Goal: Information Seeking & Learning: Learn about a topic

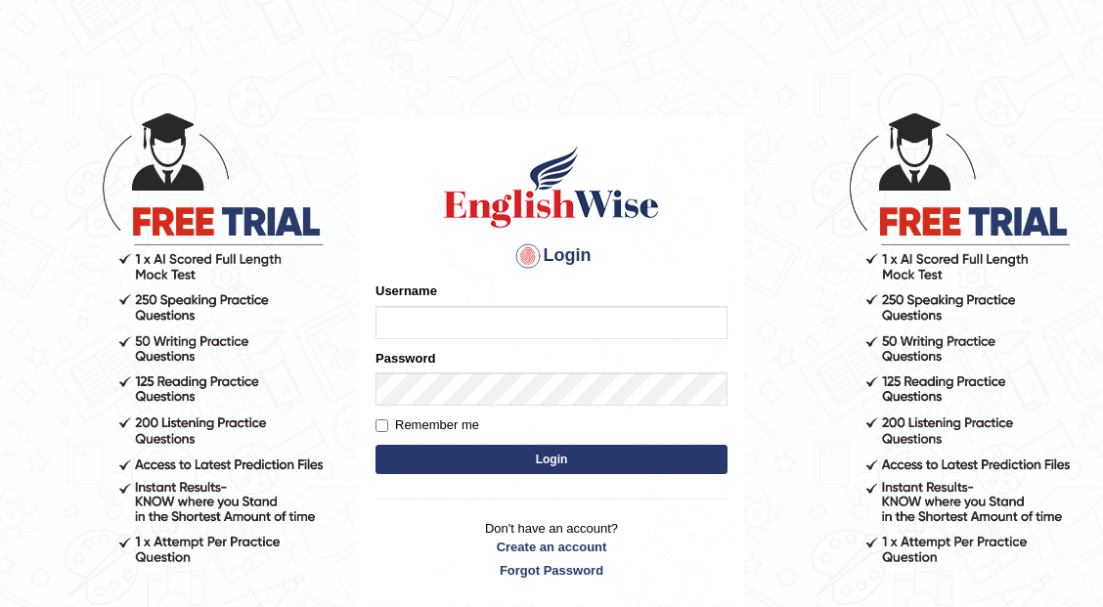
type input "JeromeGo"
click at [503, 471] on button "Login" at bounding box center [551, 459] width 352 height 29
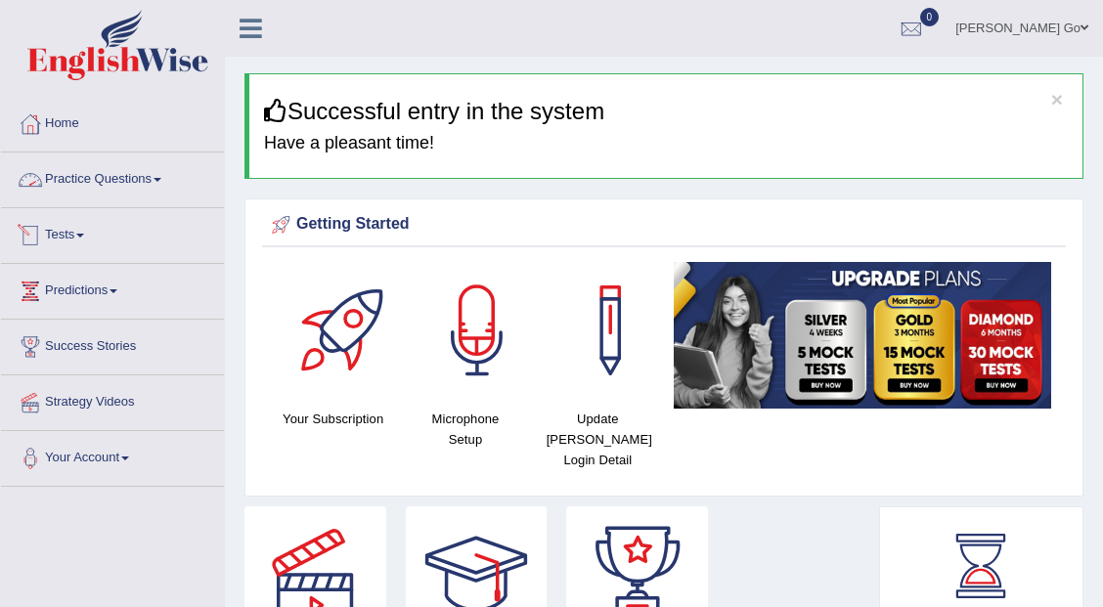
click at [87, 177] on link "Practice Questions" at bounding box center [112, 176] width 223 height 49
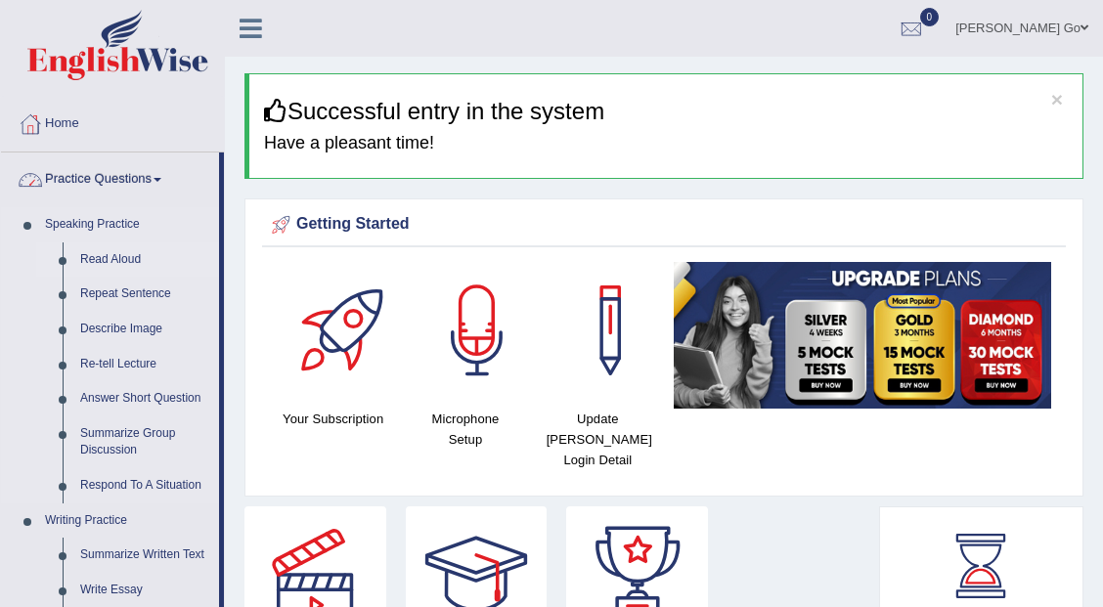
click at [118, 256] on link "Read Aloud" at bounding box center [145, 259] width 148 height 35
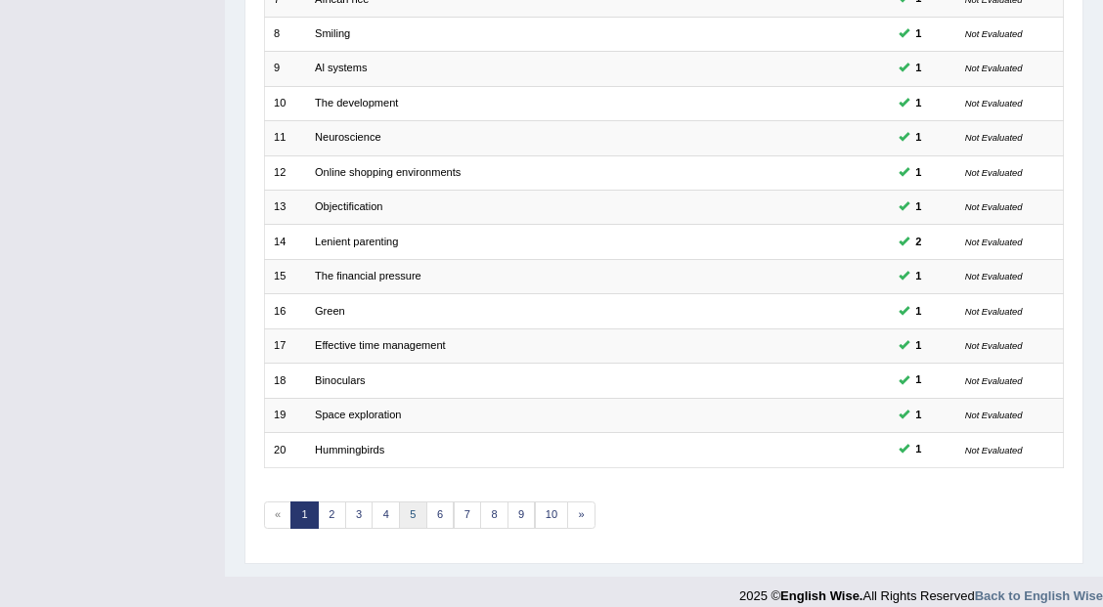
scroll to position [508, 0]
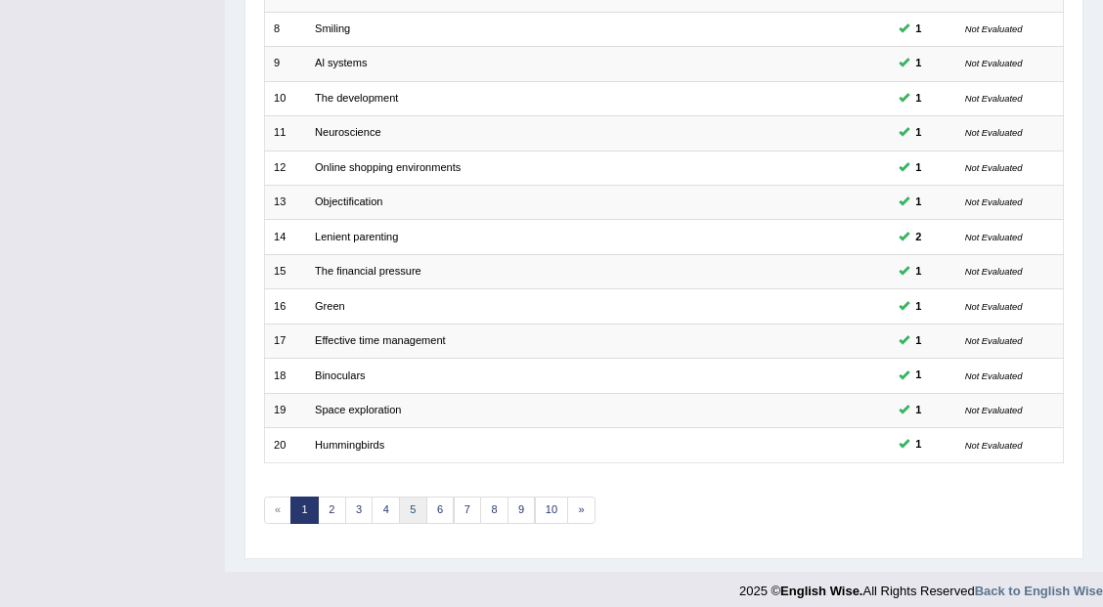
click at [407, 497] on link "5" at bounding box center [413, 510] width 28 height 27
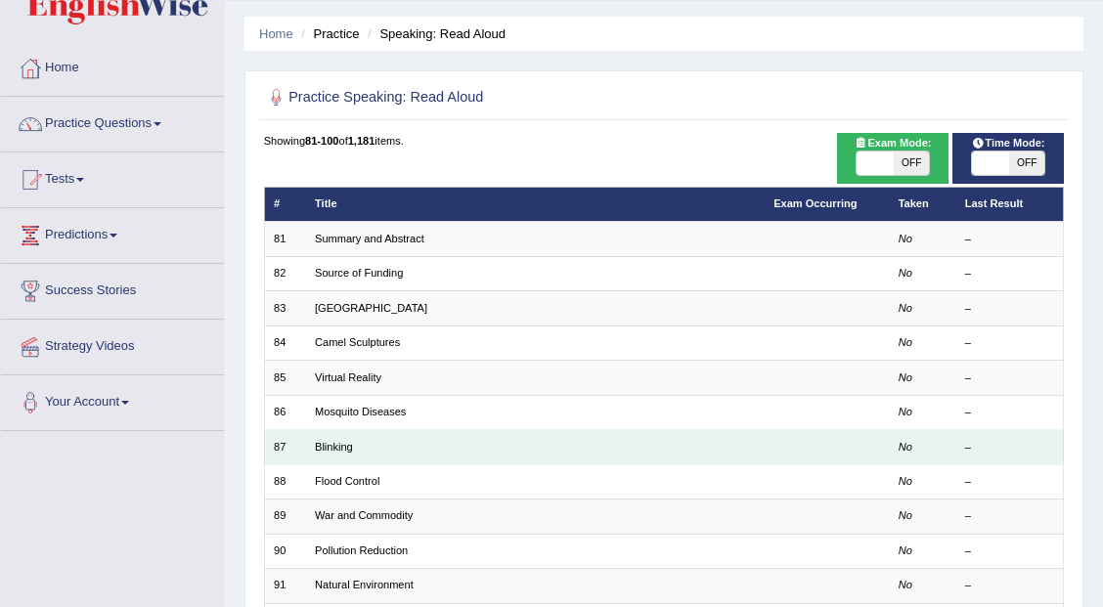
scroll to position [65, 0]
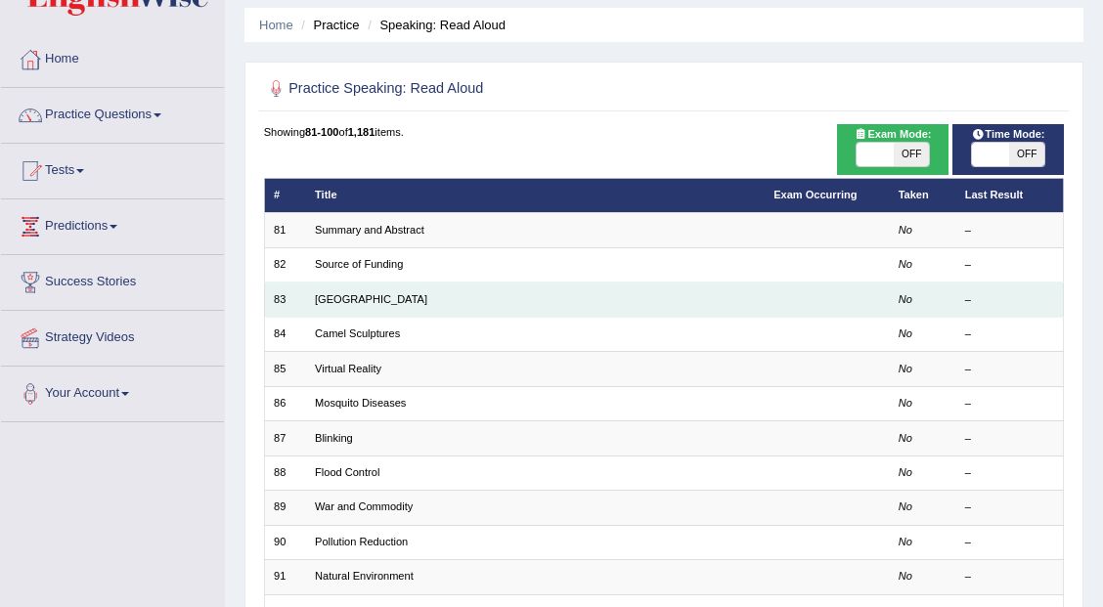
click at [367, 286] on td "Water Towers" at bounding box center [535, 300] width 458 height 34
click at [349, 297] on link "Water Towers" at bounding box center [371, 299] width 112 height 12
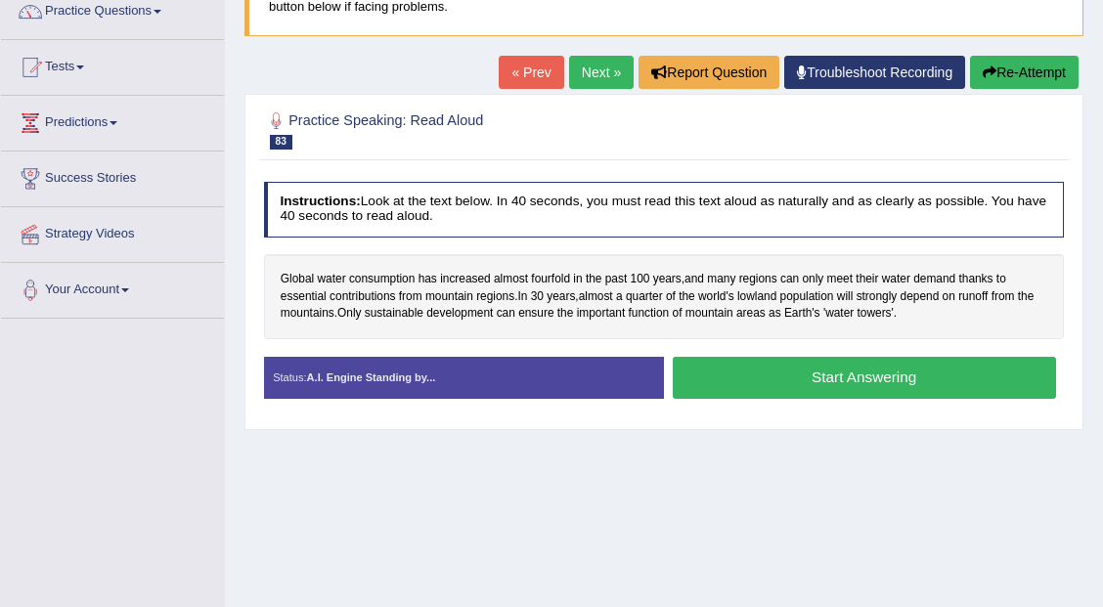
scroll to position [196, 0]
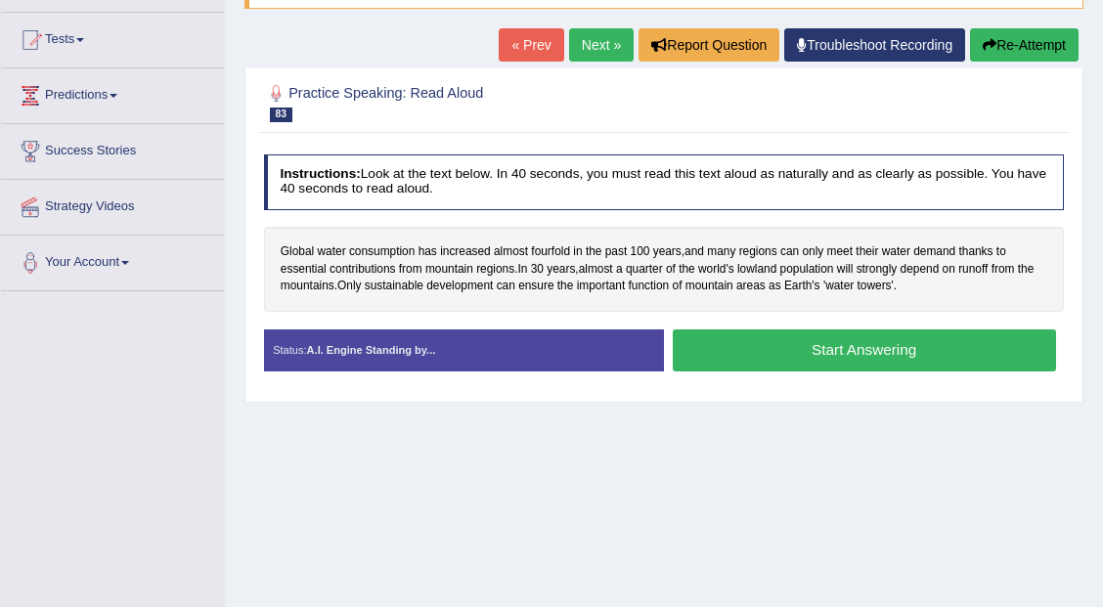
click at [777, 342] on button "Start Answering" at bounding box center [864, 350] width 383 height 42
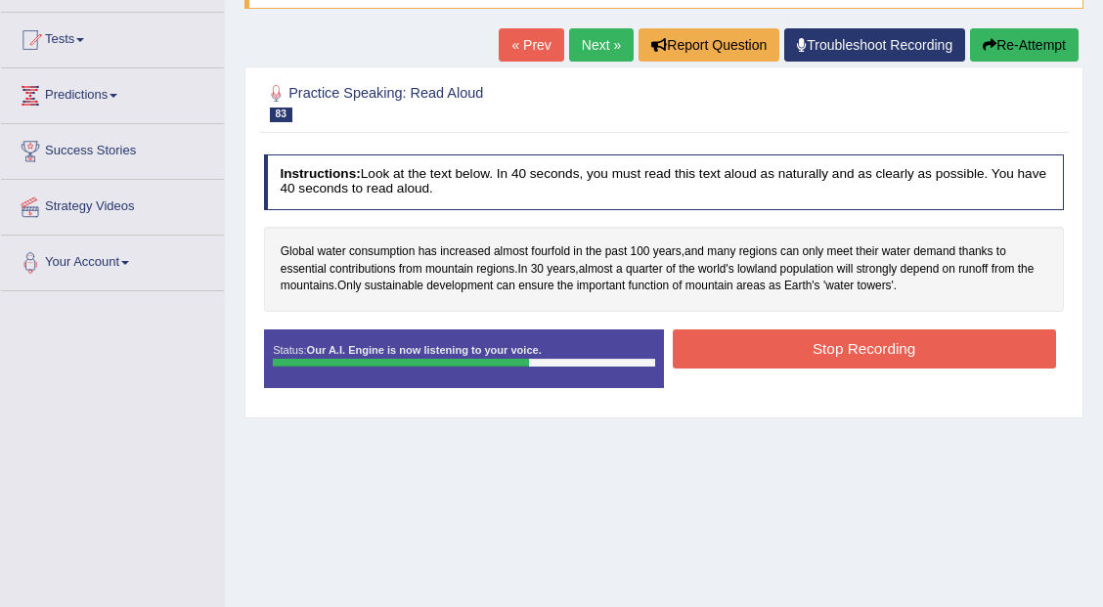
click at [855, 350] on button "Stop Recording" at bounding box center [864, 348] width 383 height 38
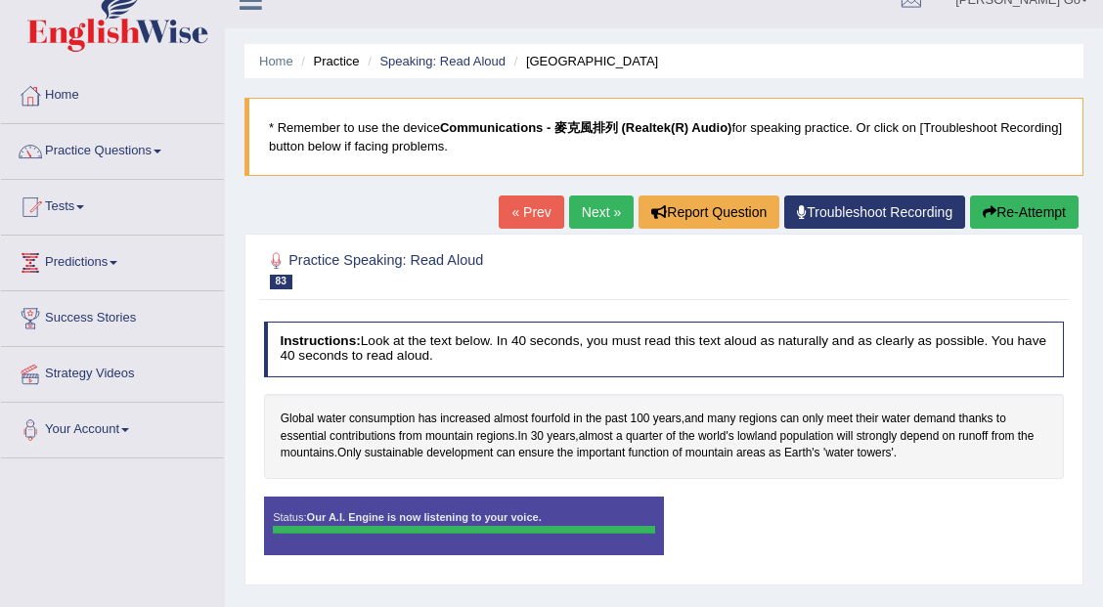
scroll to position [0, 0]
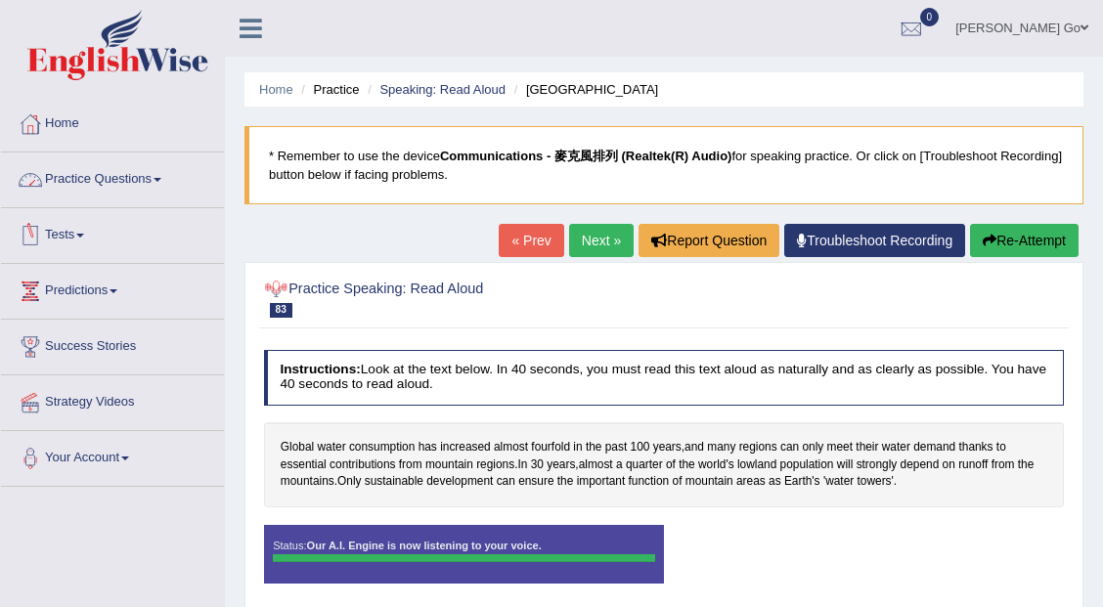
click at [123, 187] on link "Practice Questions" at bounding box center [112, 176] width 223 height 49
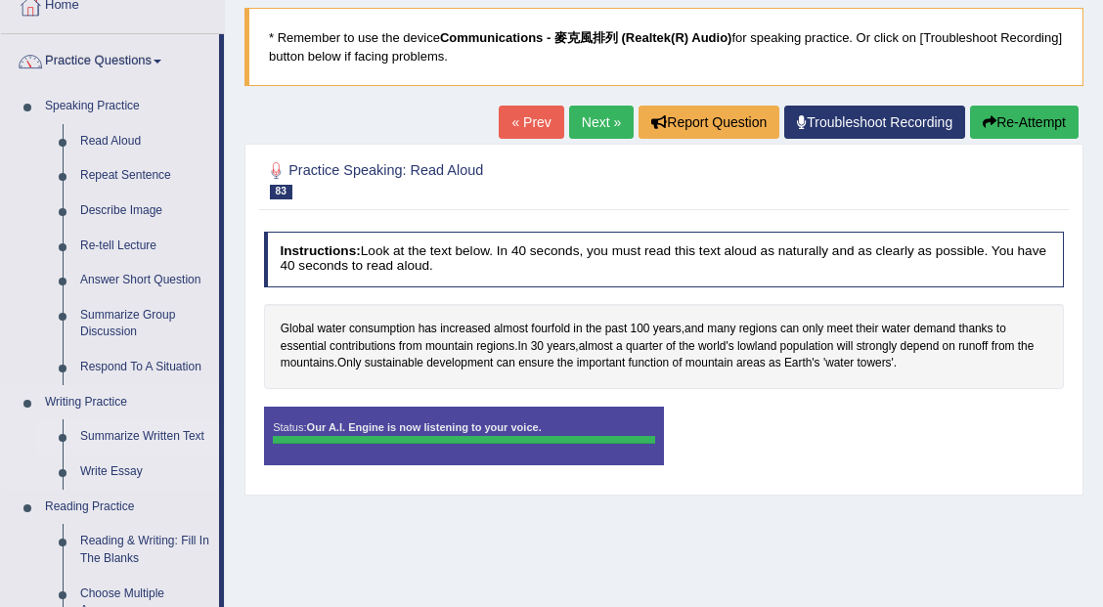
scroll to position [130, 0]
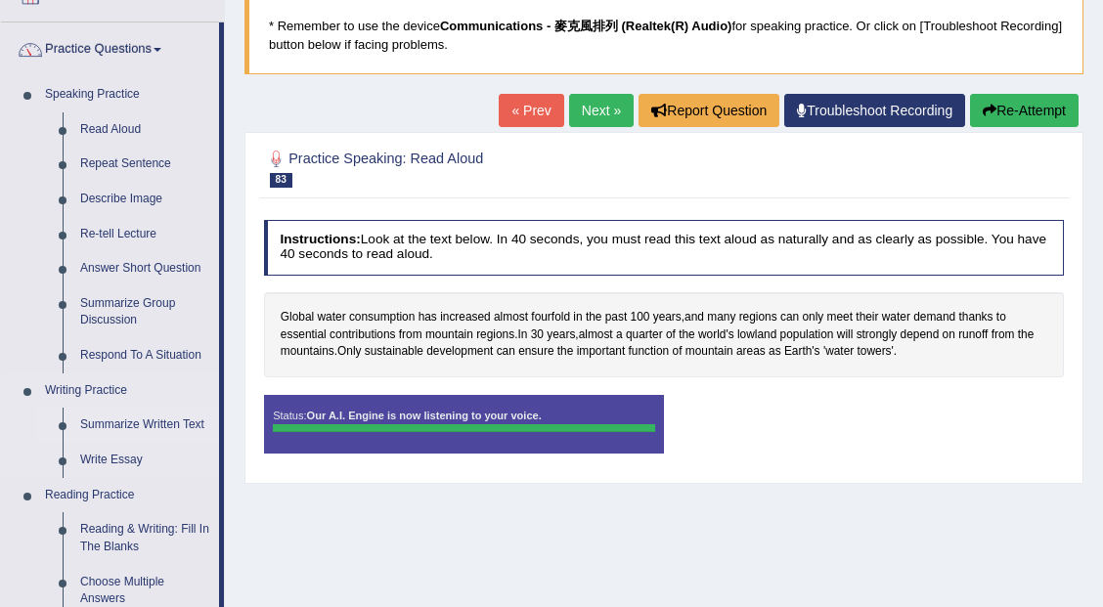
click at [143, 424] on link "Summarize Written Text" at bounding box center [145, 425] width 148 height 35
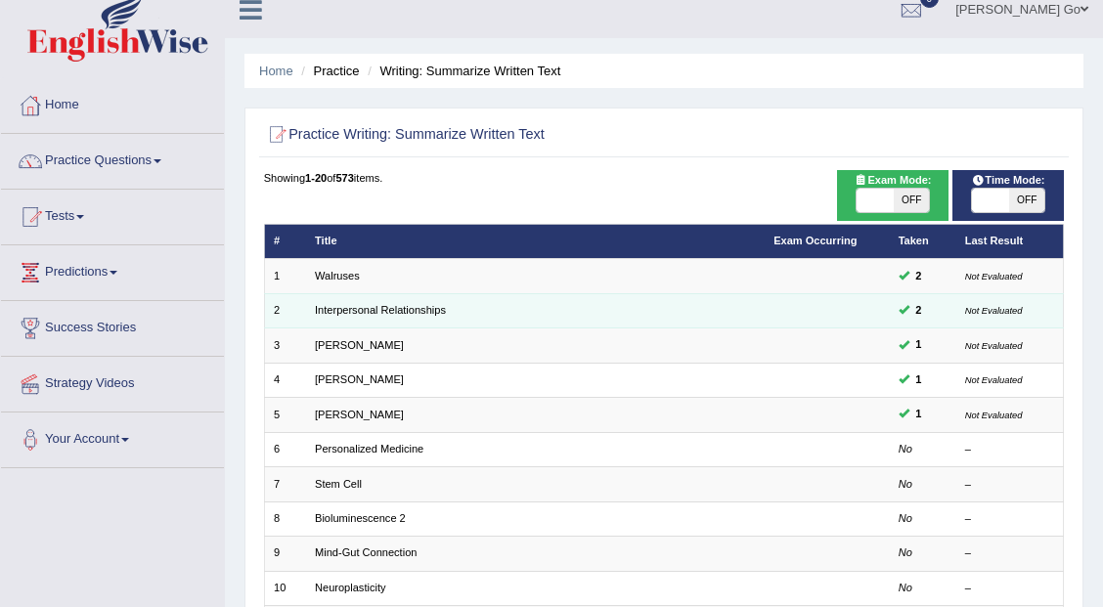
scroll to position [65, 0]
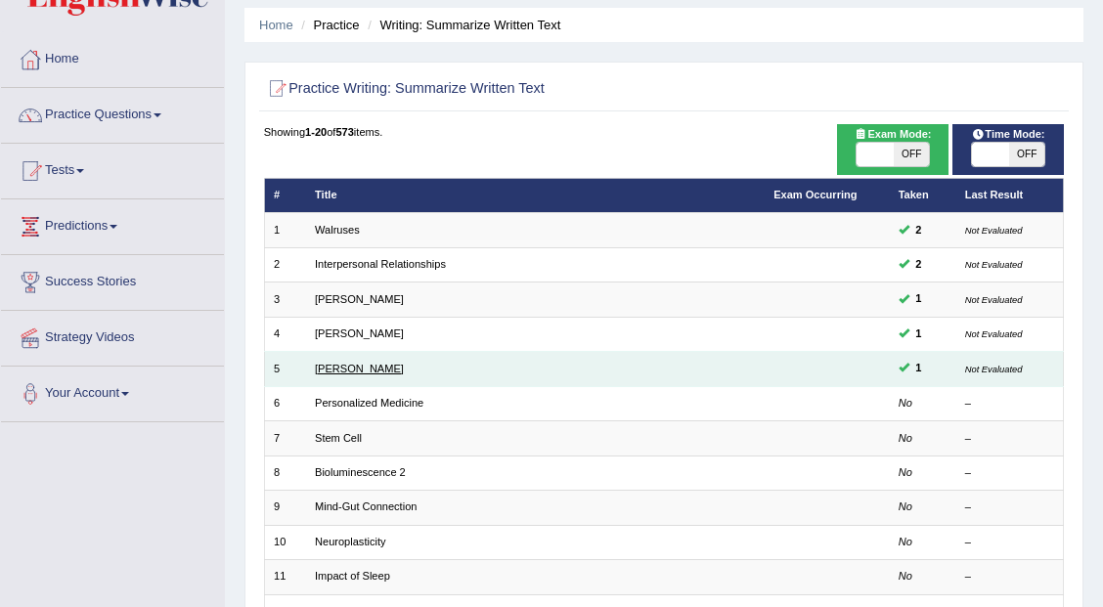
click at [388, 368] on link "Elizabeth Blackwell" at bounding box center [359, 369] width 89 height 12
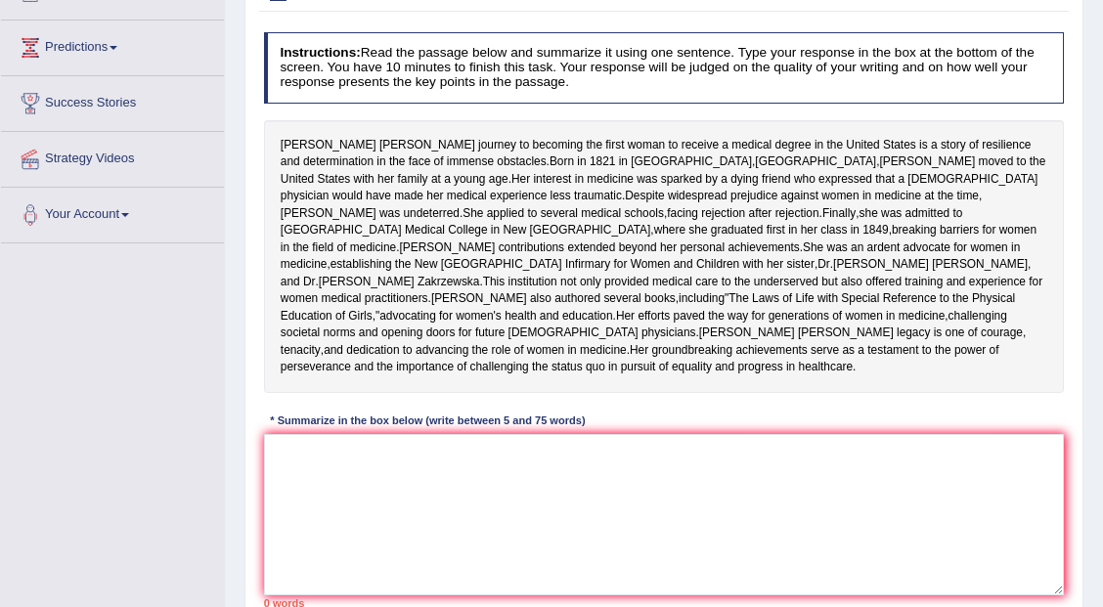
scroll to position [180, 0]
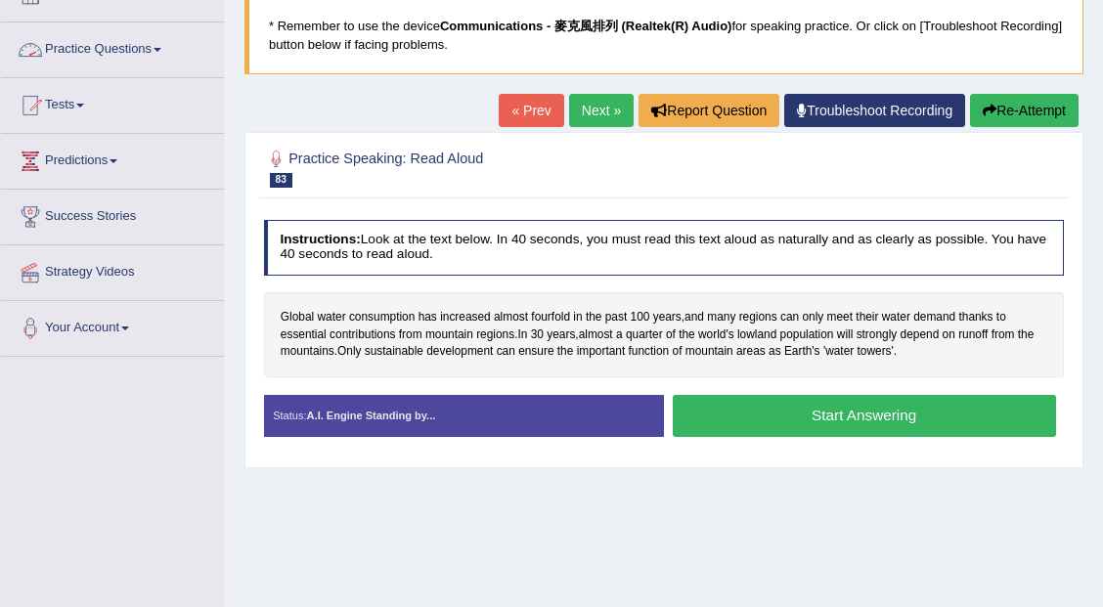
click at [598, 113] on link "Next »" at bounding box center [601, 110] width 65 height 33
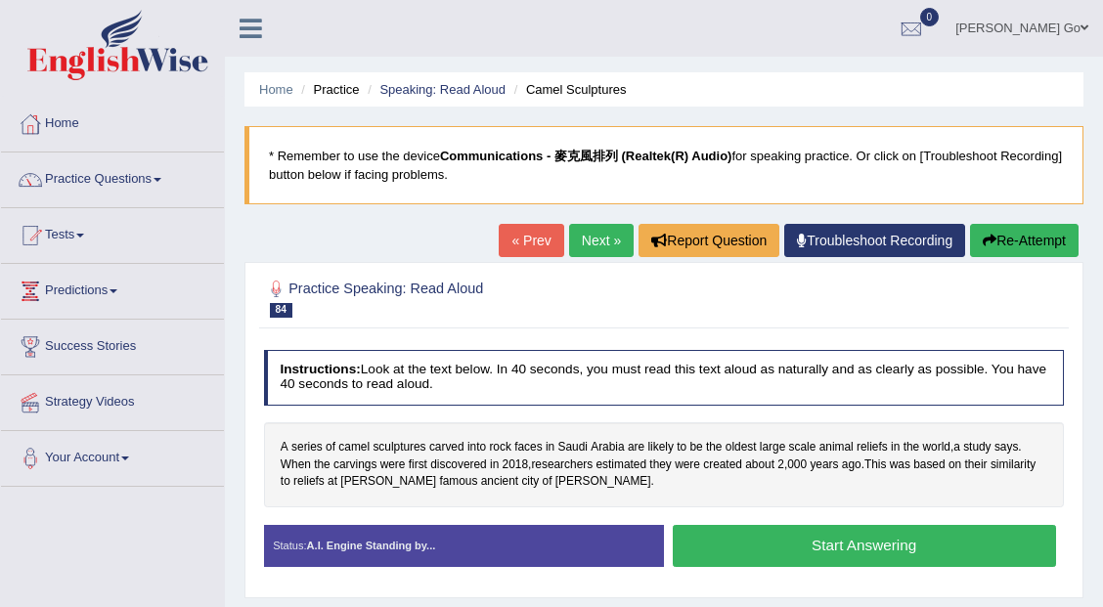
click at [747, 543] on button "Start Answering" at bounding box center [864, 546] width 383 height 42
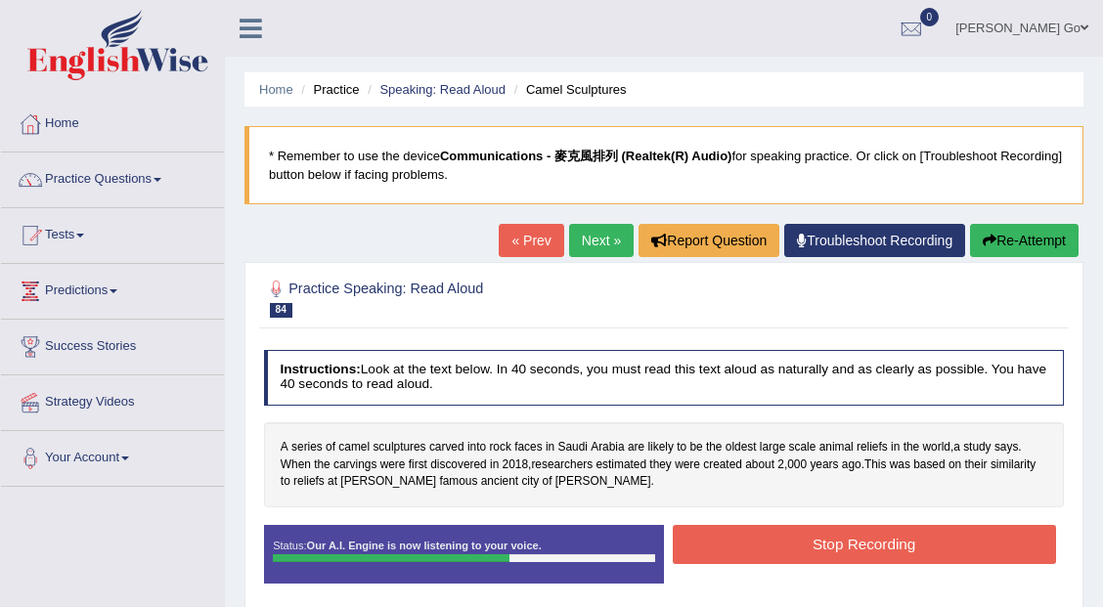
click at [790, 548] on button "Stop Recording" at bounding box center [864, 544] width 383 height 38
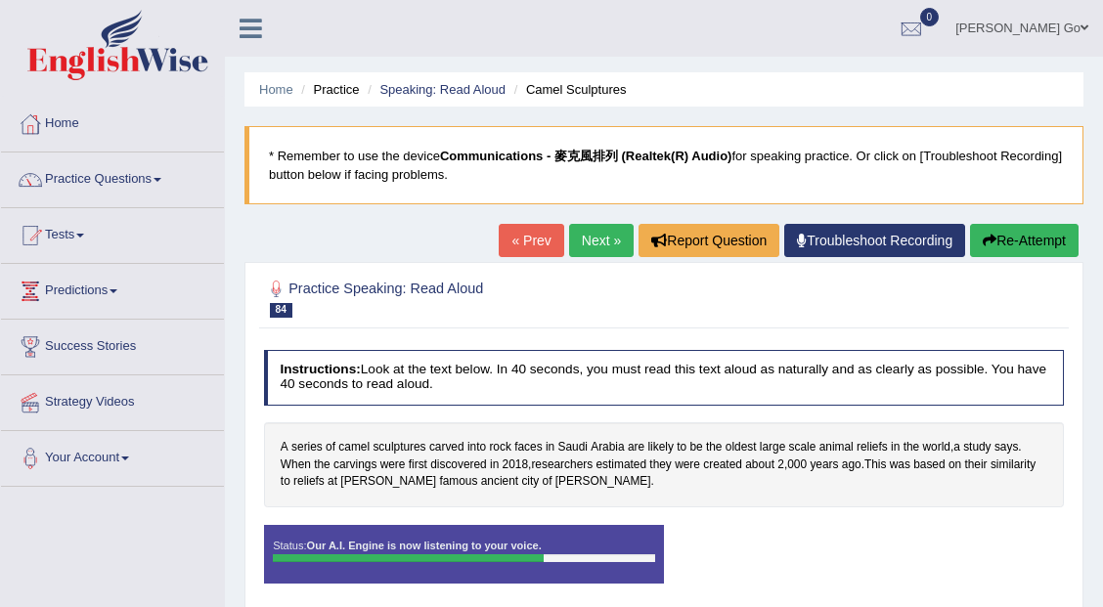
click at [790, 548] on div "Status: Our A.I. Engine is now listening to your voice. Start Answering Stop Re…" at bounding box center [664, 562] width 801 height 75
click at [809, 483] on div "A series of camel sculptures carved into rock faces in Saudi Arabia are likely …" at bounding box center [664, 464] width 801 height 85
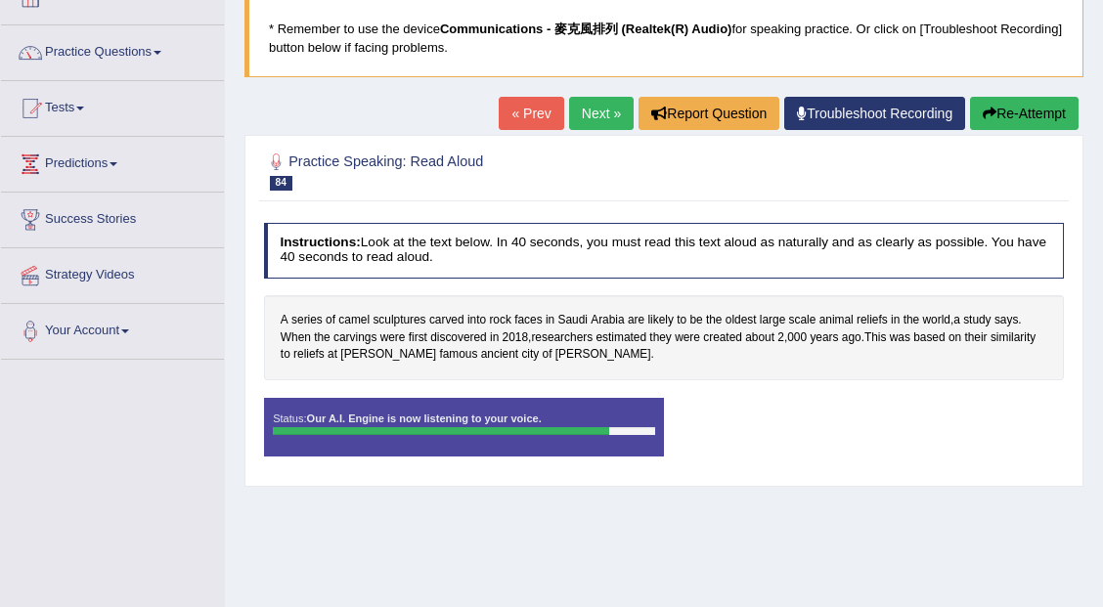
scroll to position [130, 0]
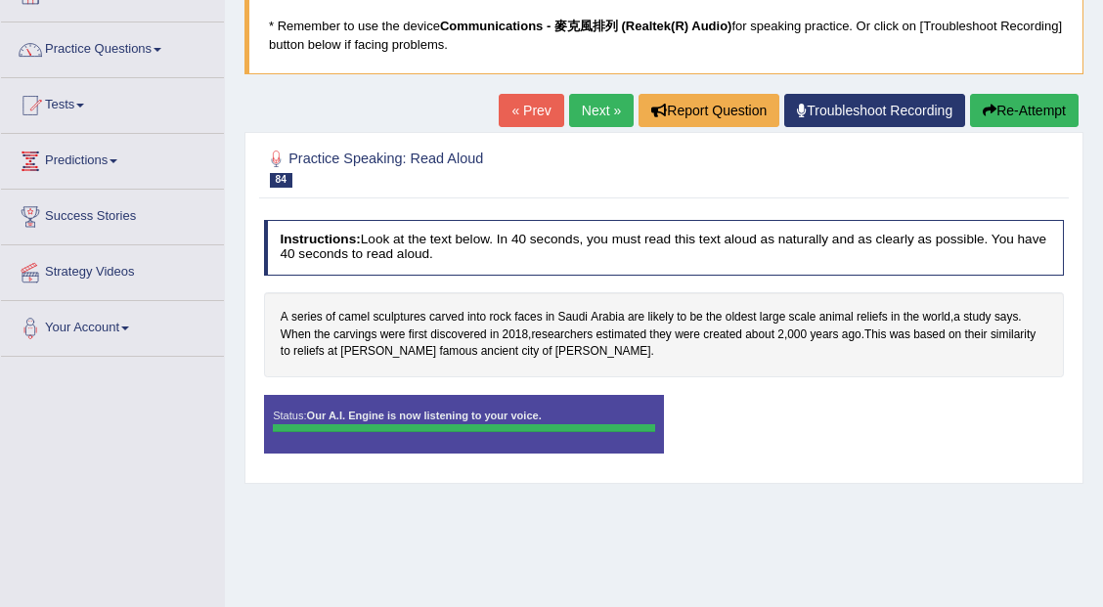
click at [713, 440] on div "Status: Our A.I. Engine is now listening to your voice. Start Answering Stop Re…" at bounding box center [664, 432] width 801 height 75
click at [593, 108] on link "Next »" at bounding box center [601, 110] width 65 height 33
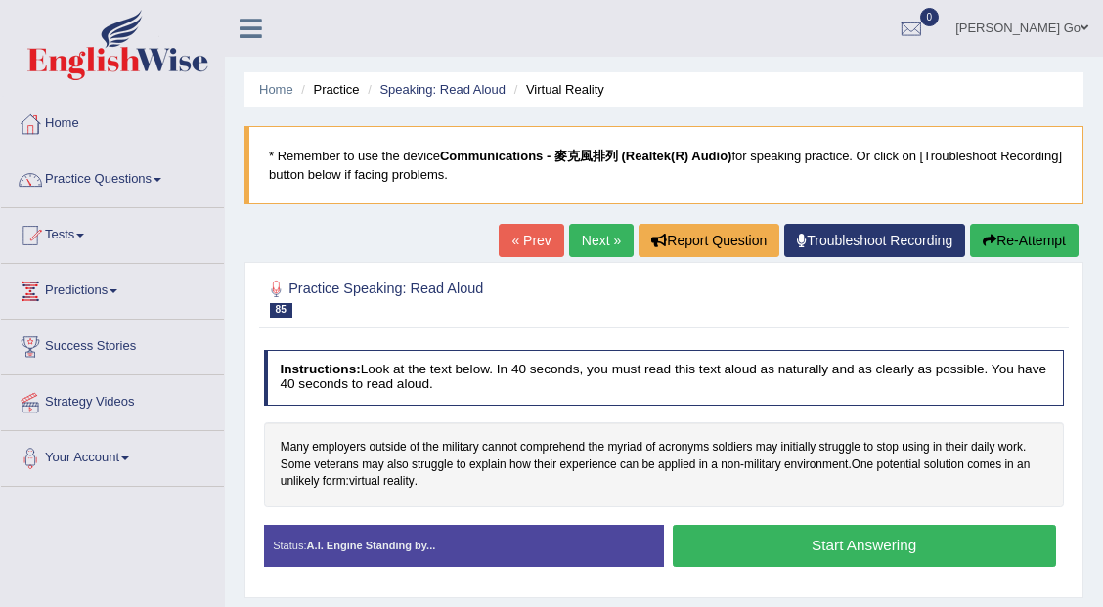
click at [793, 548] on button "Start Answering" at bounding box center [864, 546] width 383 height 42
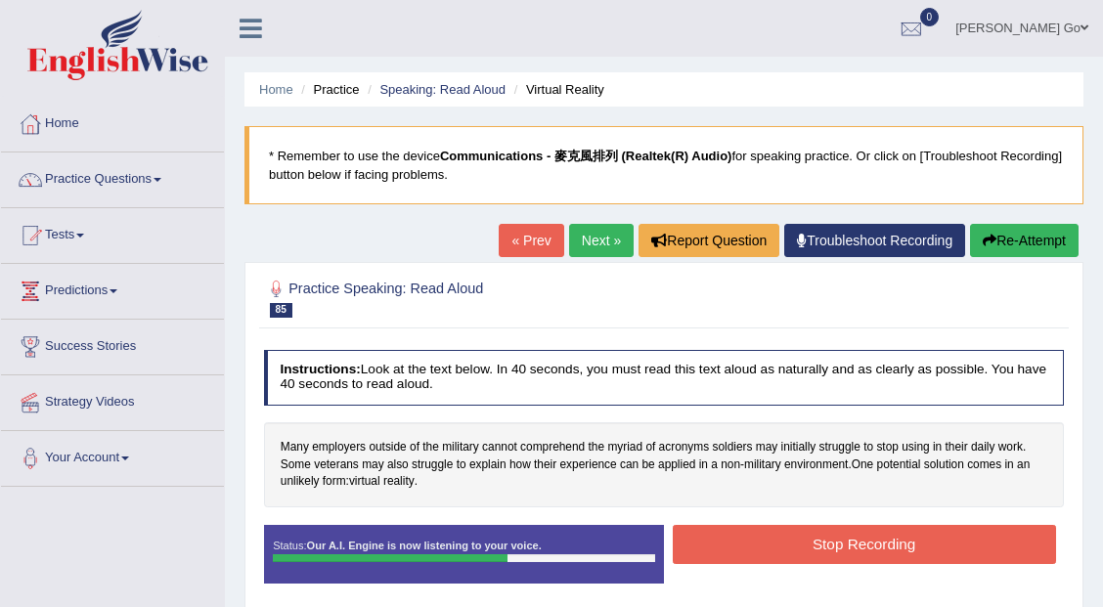
click at [846, 539] on button "Stop Recording" at bounding box center [864, 544] width 383 height 38
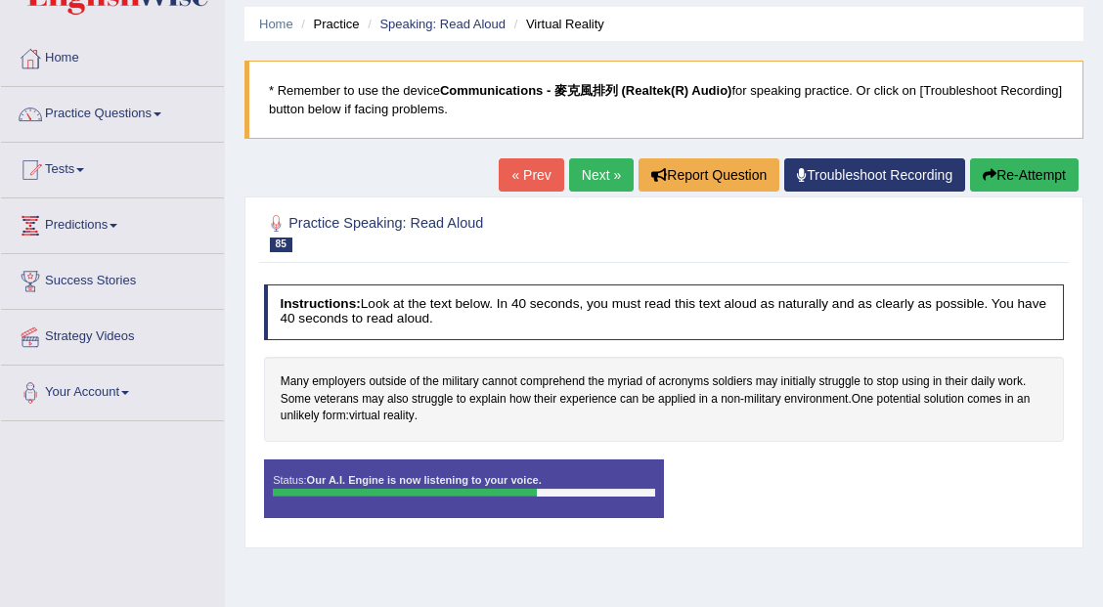
scroll to position [65, 0]
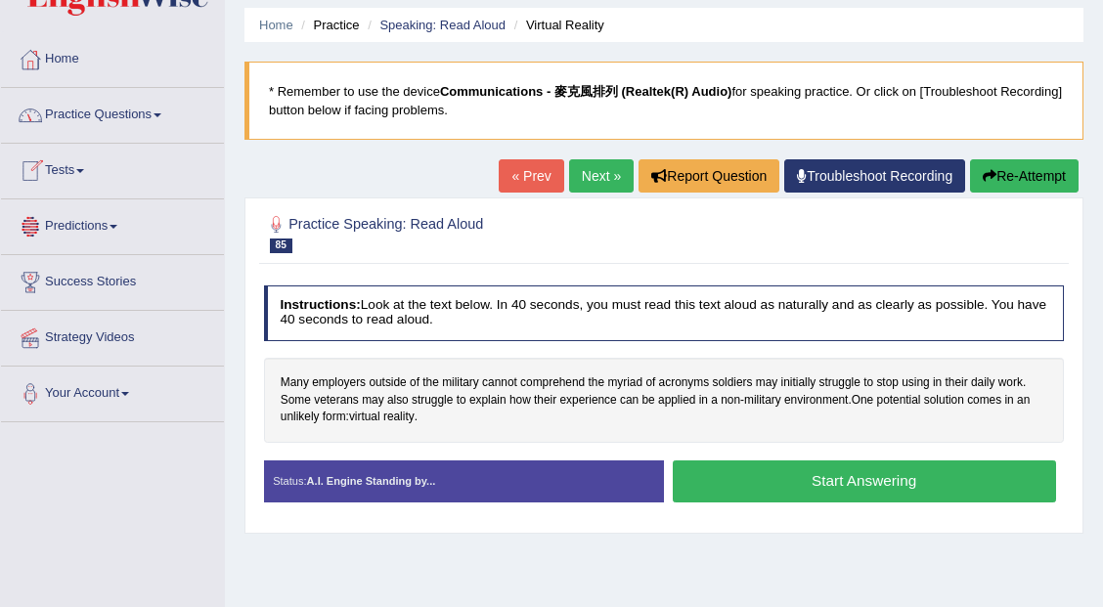
click at [106, 165] on link "Tests" at bounding box center [112, 168] width 223 height 49
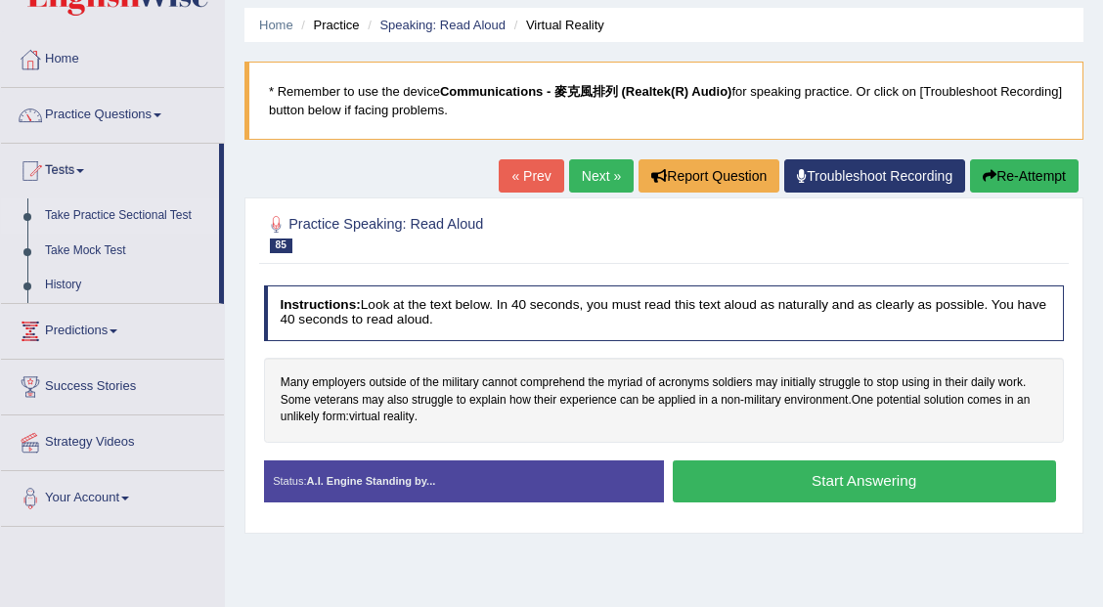
click at [164, 216] on link "Take Practice Sectional Test" at bounding box center [127, 215] width 183 height 35
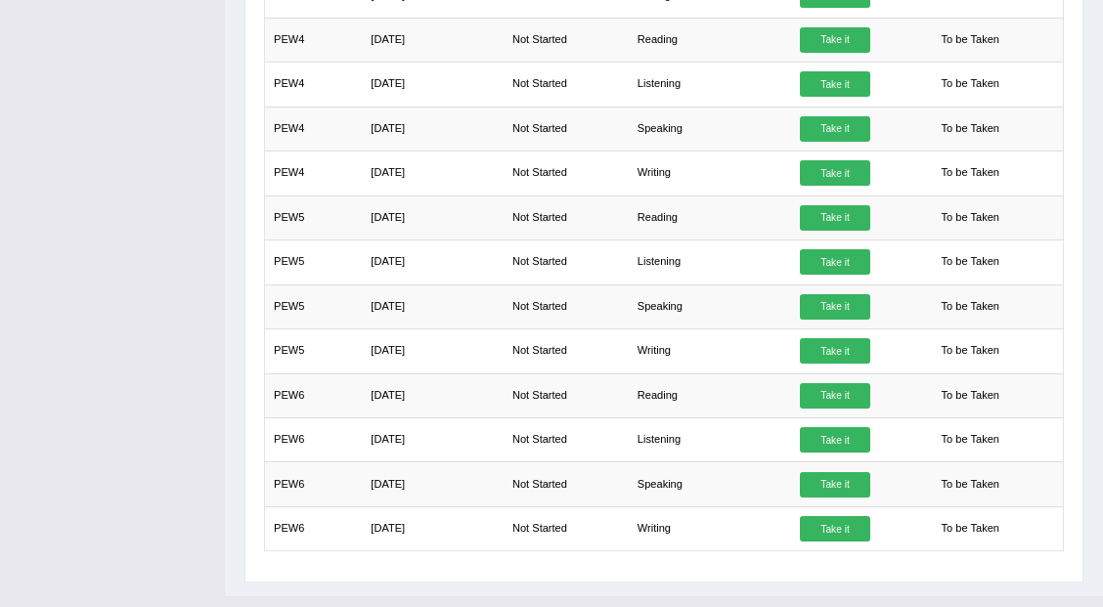
scroll to position [854, 0]
